Goal: Find specific page/section: Find specific page/section

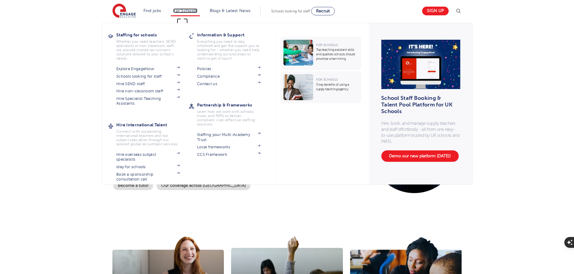
drag, startPoint x: 0, startPoint y: 0, endPoint x: 194, endPoint y: 10, distance: 193.9
click at [194, 10] on link "For Schools" at bounding box center [185, 10] width 24 height 5
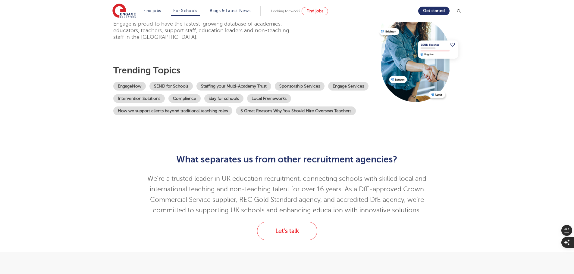
scroll to position [60, 0]
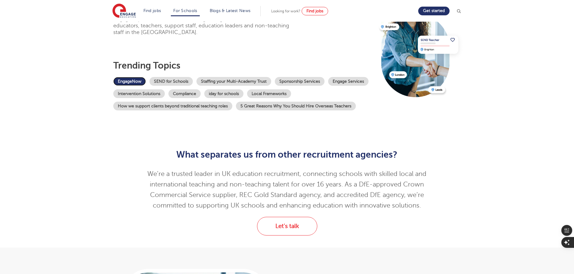
click at [134, 81] on link "EngageNow" at bounding box center [129, 81] width 33 height 9
click at [278, 178] on p "We’re a trusted leader in UK education recruitment, connecting schools with ski…" at bounding box center [286, 190] width 295 height 42
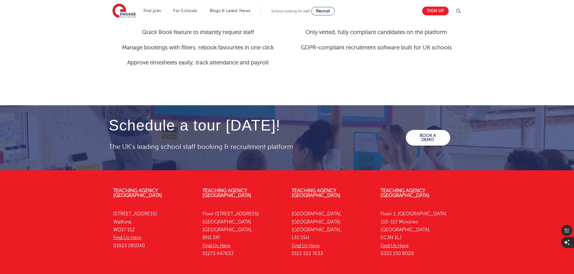
scroll to position [840, 0]
